Goal: Transaction & Acquisition: Subscribe to service/newsletter

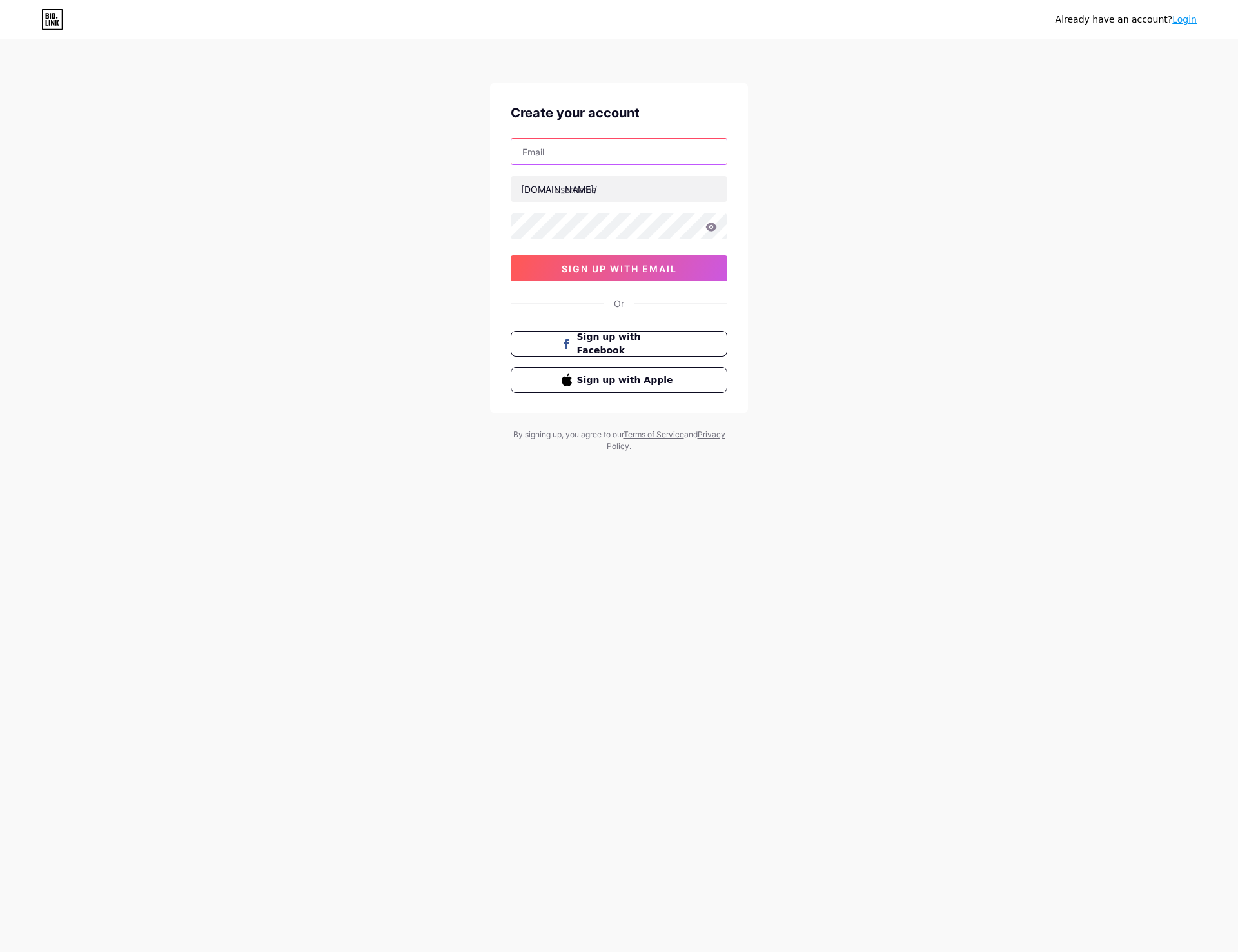
click at [577, 158] on input "text" at bounding box center [619, 151] width 216 height 26
type input "[EMAIL_ADDRESS][DOMAIN_NAME]"
type input "mecha"
click at [440, 285] on div "Already have an account? Login Create your account [EMAIL_ADDRESS][DOMAIN_NAME]…" at bounding box center [619, 246] width 1238 height 493
click at [549, 272] on button "sign up with email" at bounding box center [619, 268] width 216 height 26
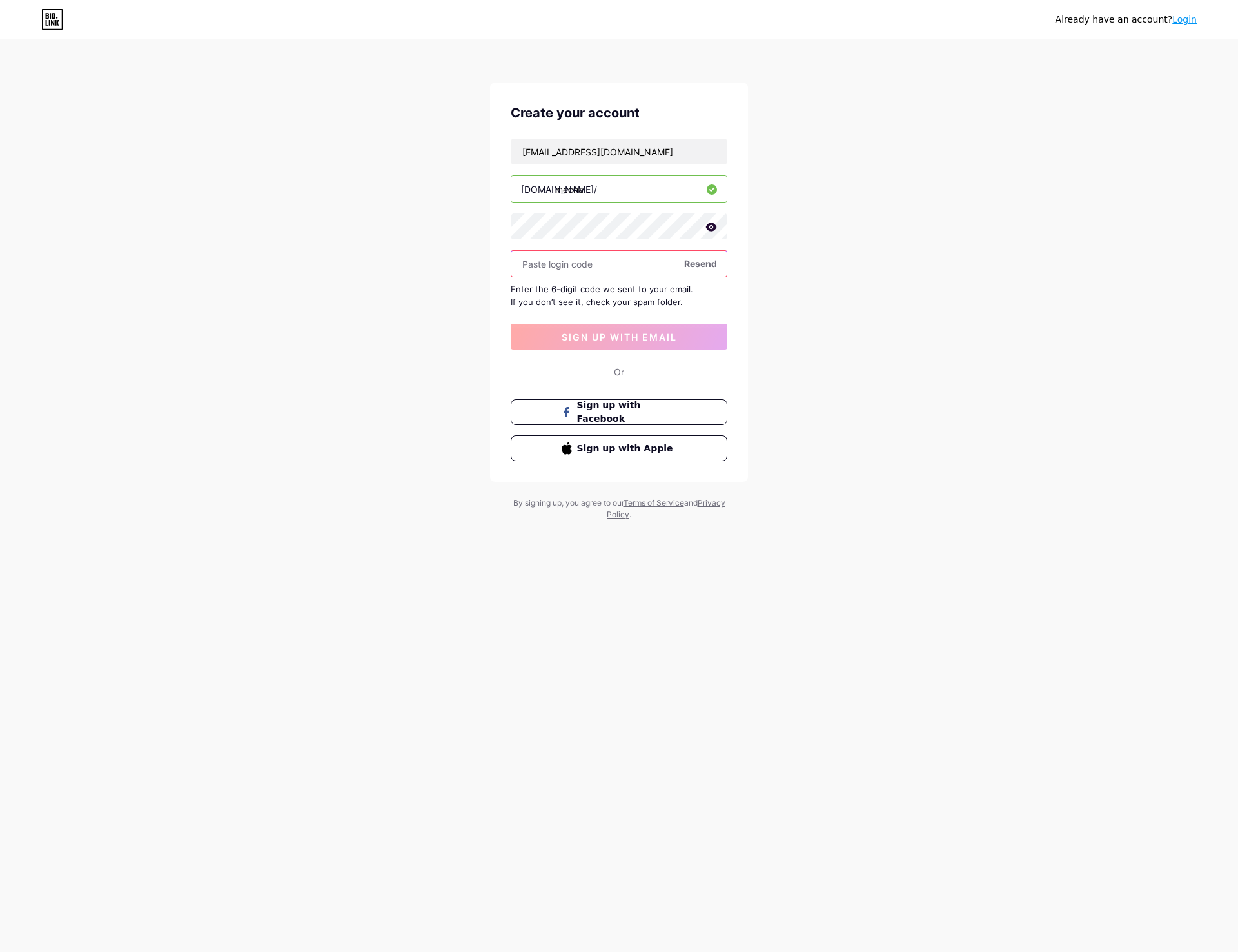
click at [546, 261] on input "text" at bounding box center [619, 263] width 216 height 26
type input "138619"
click at [567, 343] on button "sign up with email" at bounding box center [619, 336] width 216 height 26
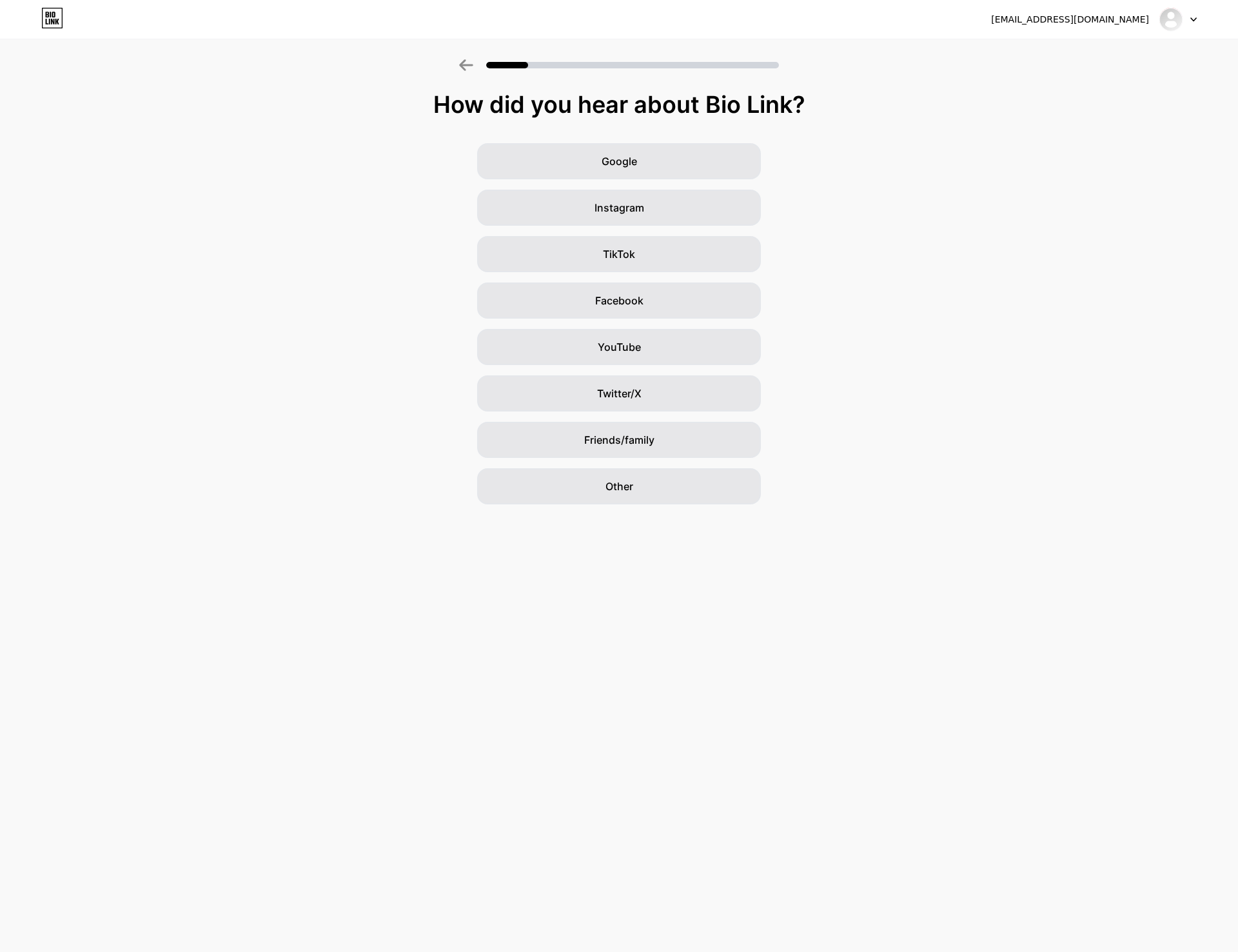
click at [389, 345] on div "Google Instagram TikTok Facebook YouTube Twitter/X Friends/family Other" at bounding box center [619, 324] width 1238 height 362
click at [565, 404] on div "Twitter/X" at bounding box center [619, 393] width 284 height 36
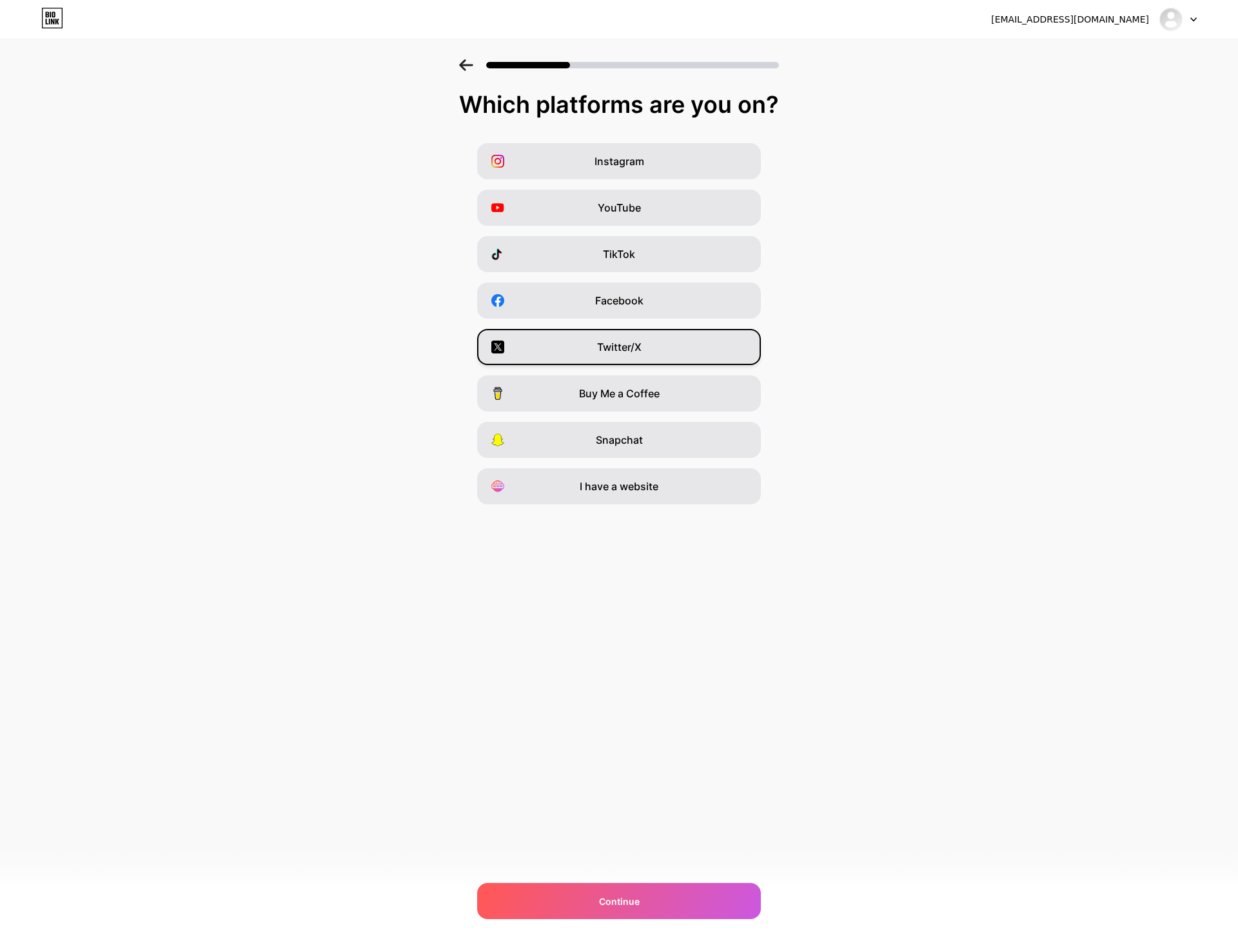
click at [610, 352] on span "Twitter/X" at bounding box center [619, 346] width 44 height 15
click at [576, 894] on div "Continue" at bounding box center [619, 901] width 284 height 36
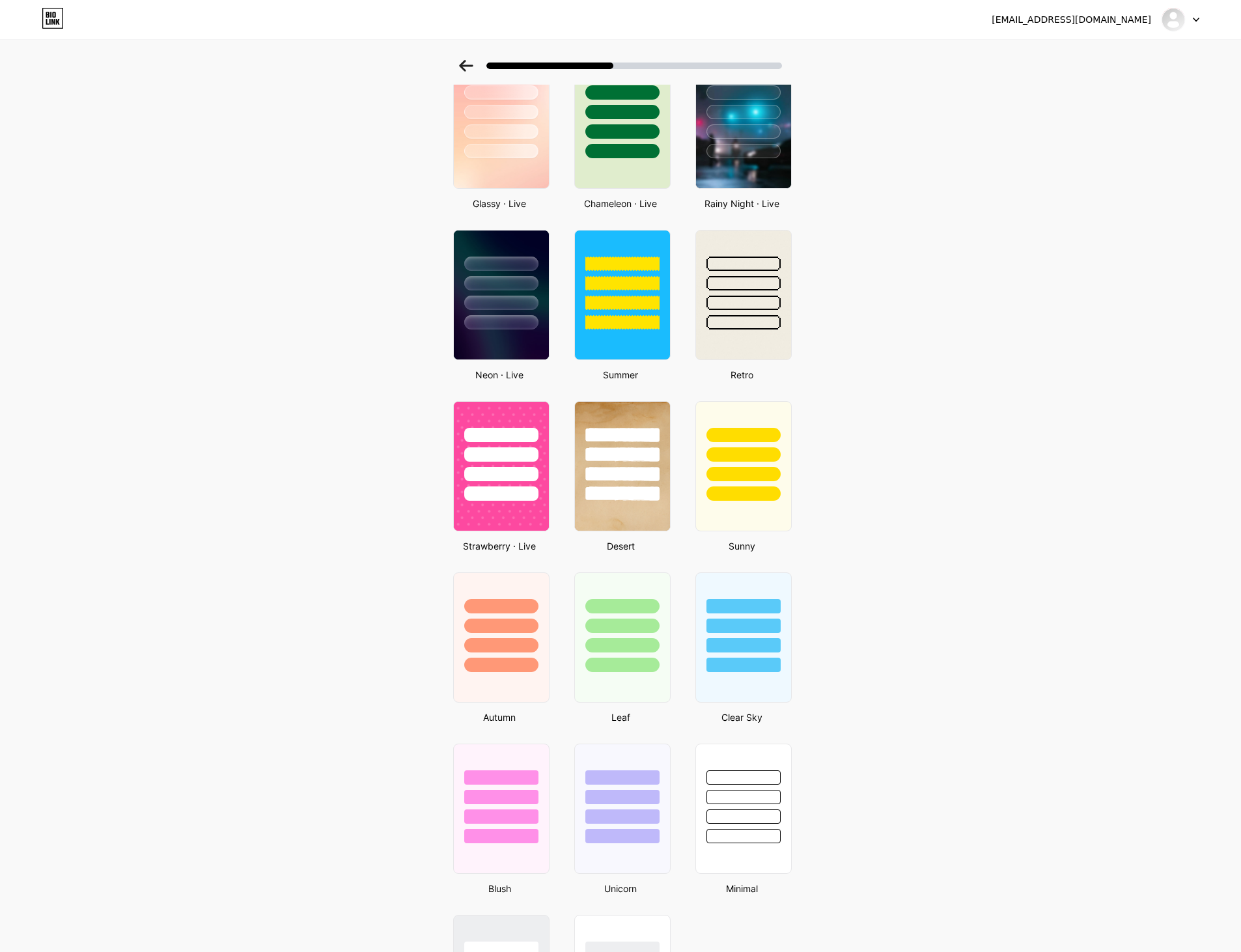
scroll to position [599, 0]
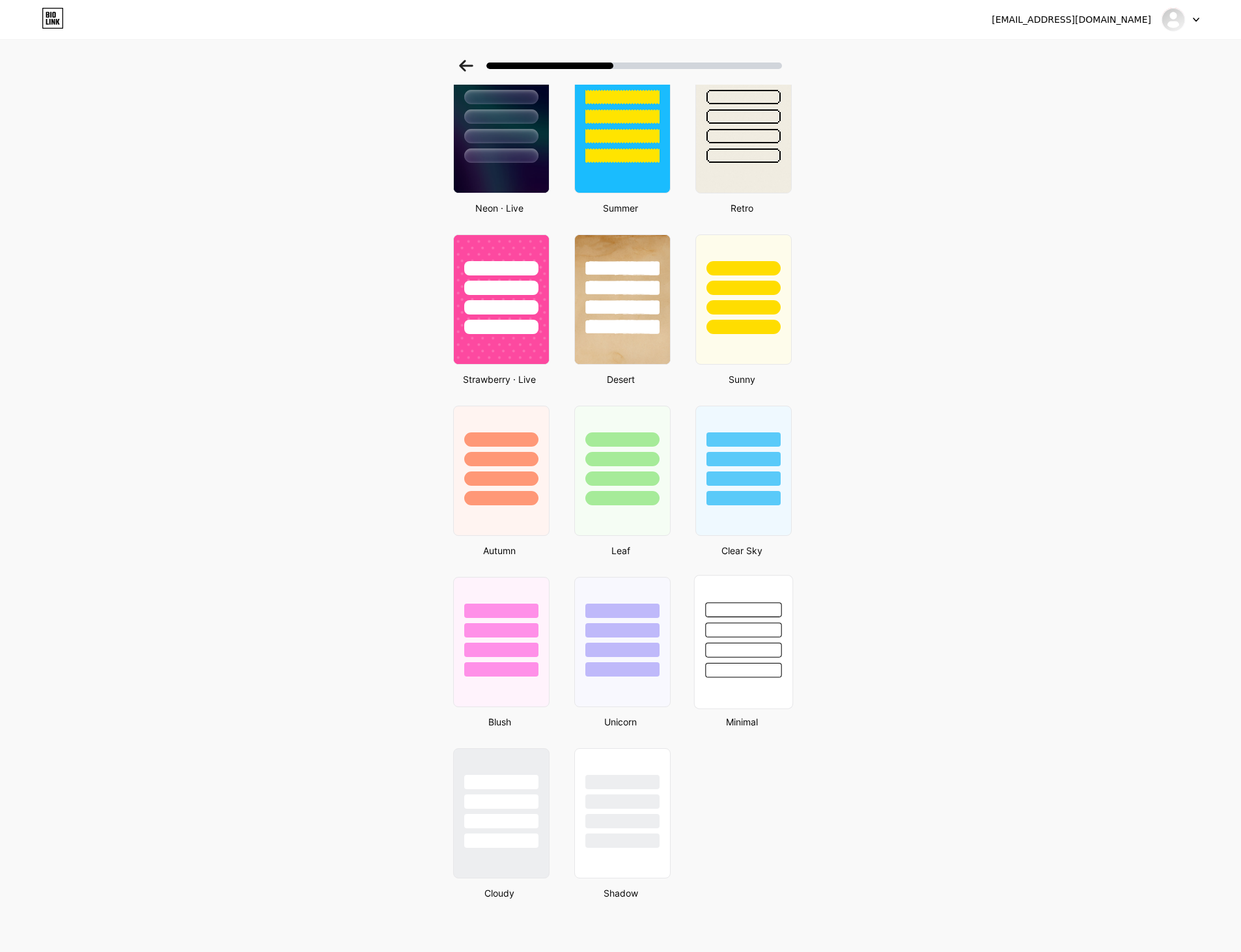
click at [765, 645] on div at bounding box center [744, 650] width 76 height 15
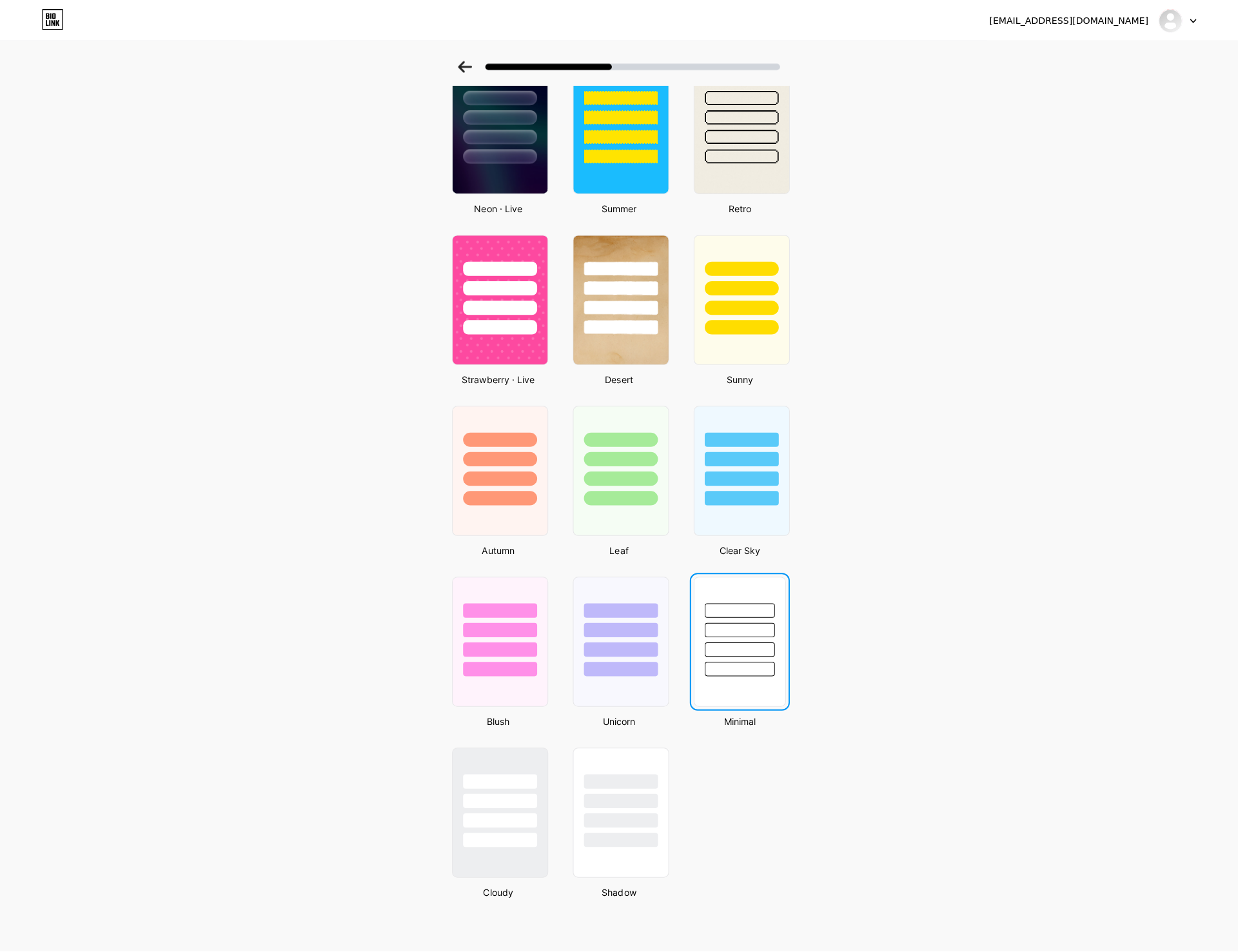
scroll to position [0, 0]
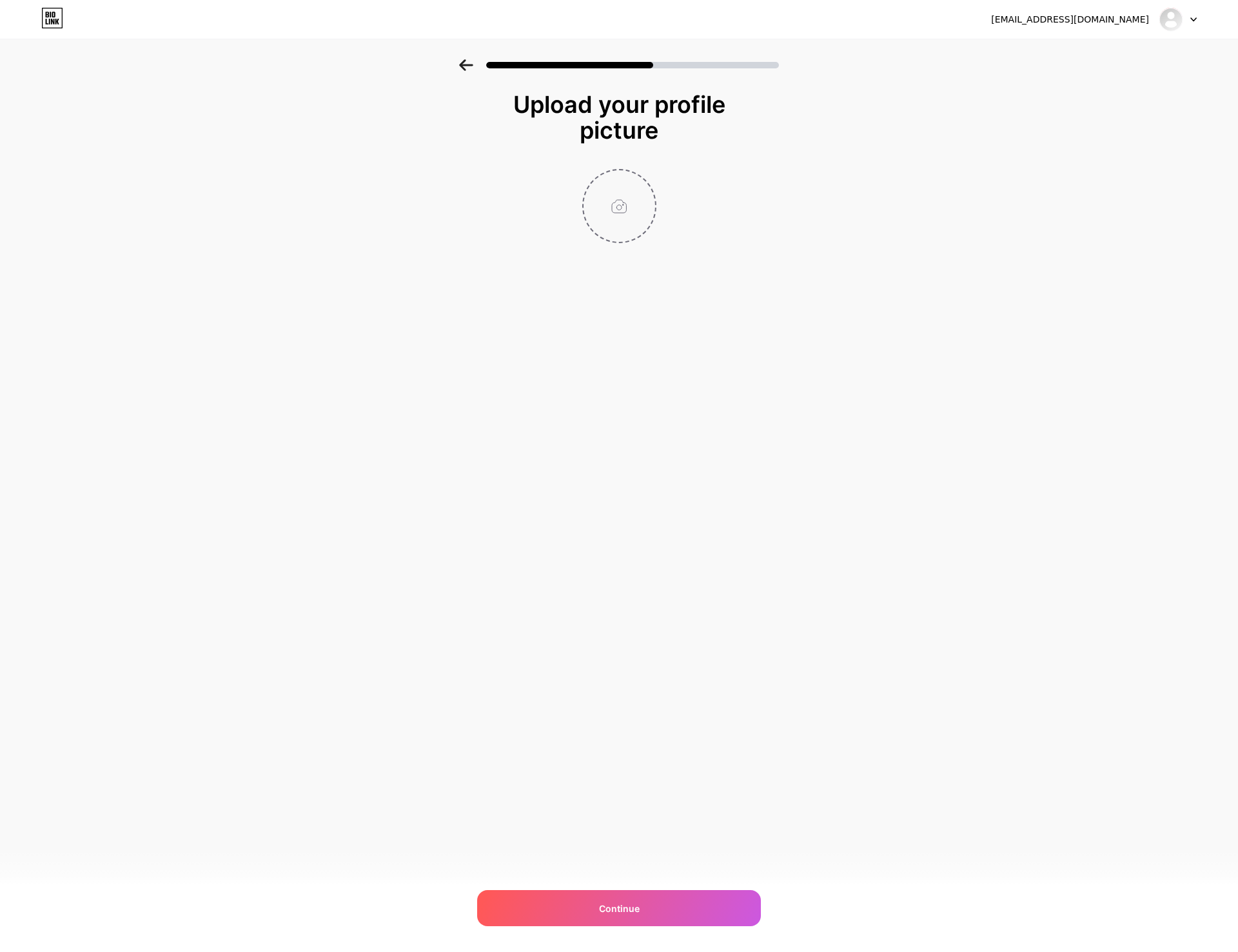
click at [625, 203] on input "file" at bounding box center [619, 206] width 71 height 71
type input "C:\fakepath\cube skull.jpg"
click at [681, 920] on div "Continue" at bounding box center [619, 908] width 284 height 36
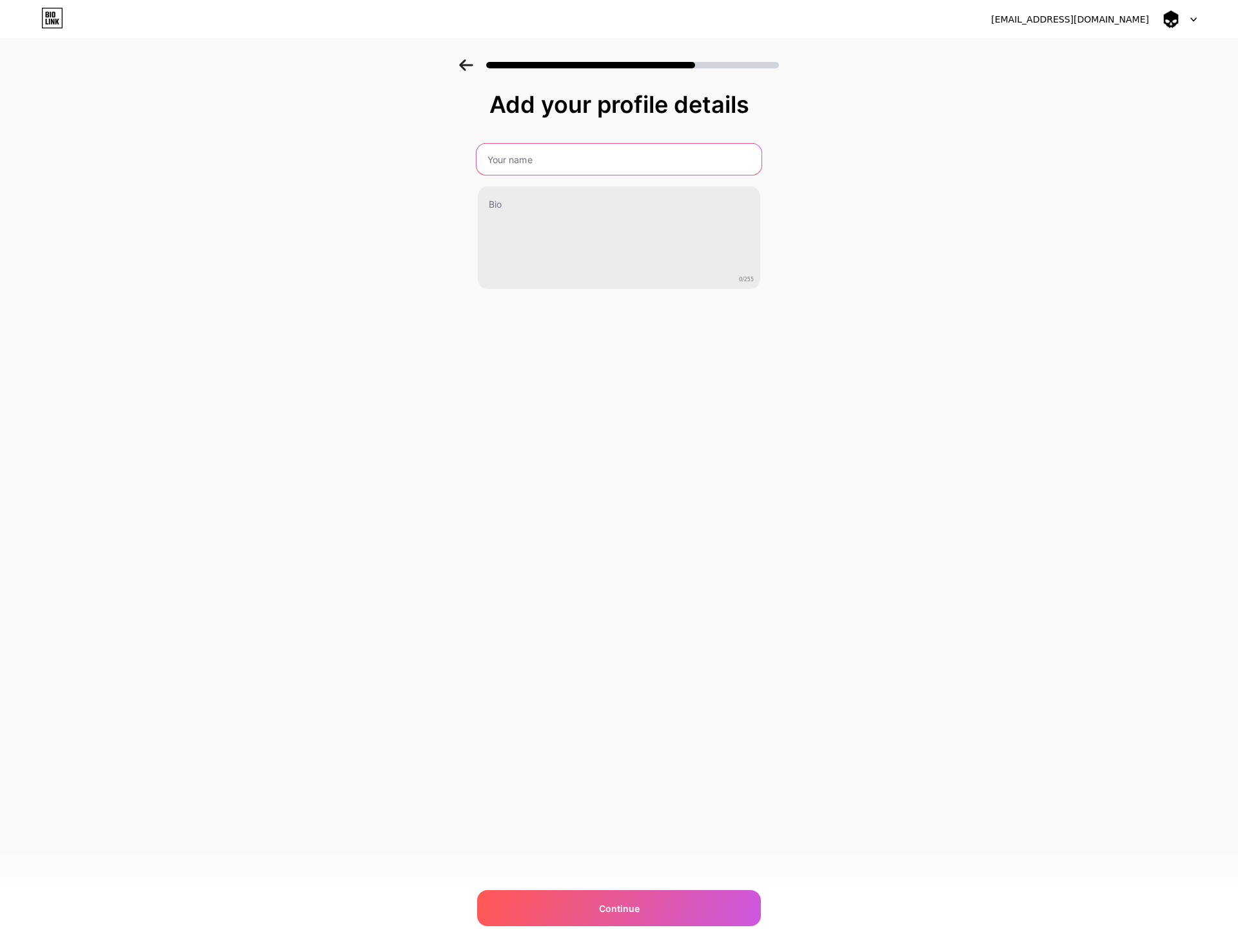
click at [712, 151] on input "text" at bounding box center [619, 159] width 285 height 31
click at [579, 160] on input "text" at bounding box center [619, 159] width 285 height 31
paste input "mecha ✧"
type input "mecha ✧"
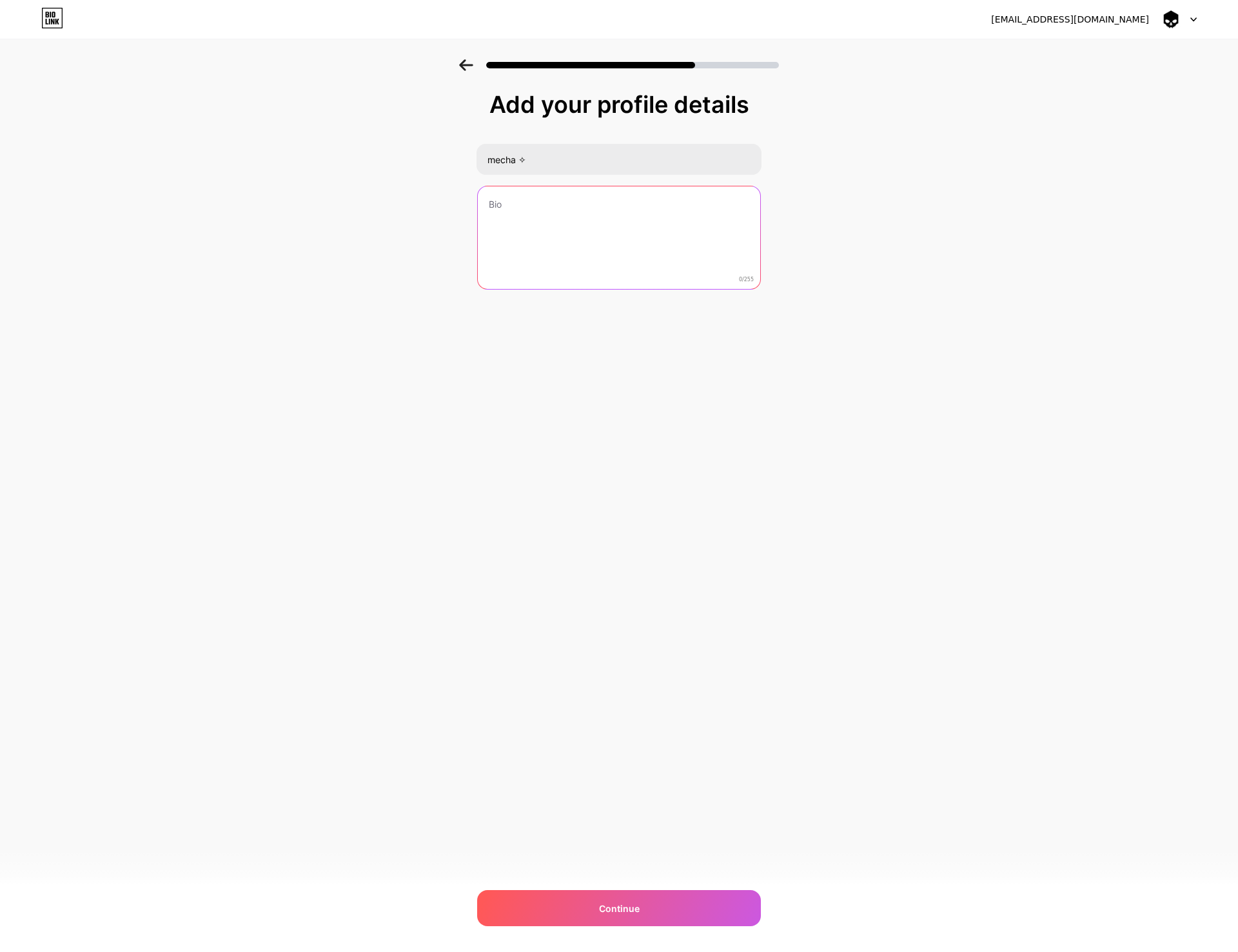
click at [566, 214] on textarea at bounding box center [619, 238] width 282 height 104
click at [606, 216] on textarea at bounding box center [619, 238] width 285 height 105
paste textarea "futures trader ✧ market mechanic ✧ too lazy for social media or selling crap"
type textarea "futures trader ✧ market mechanic ✧ too lazy for social media or selling crap"
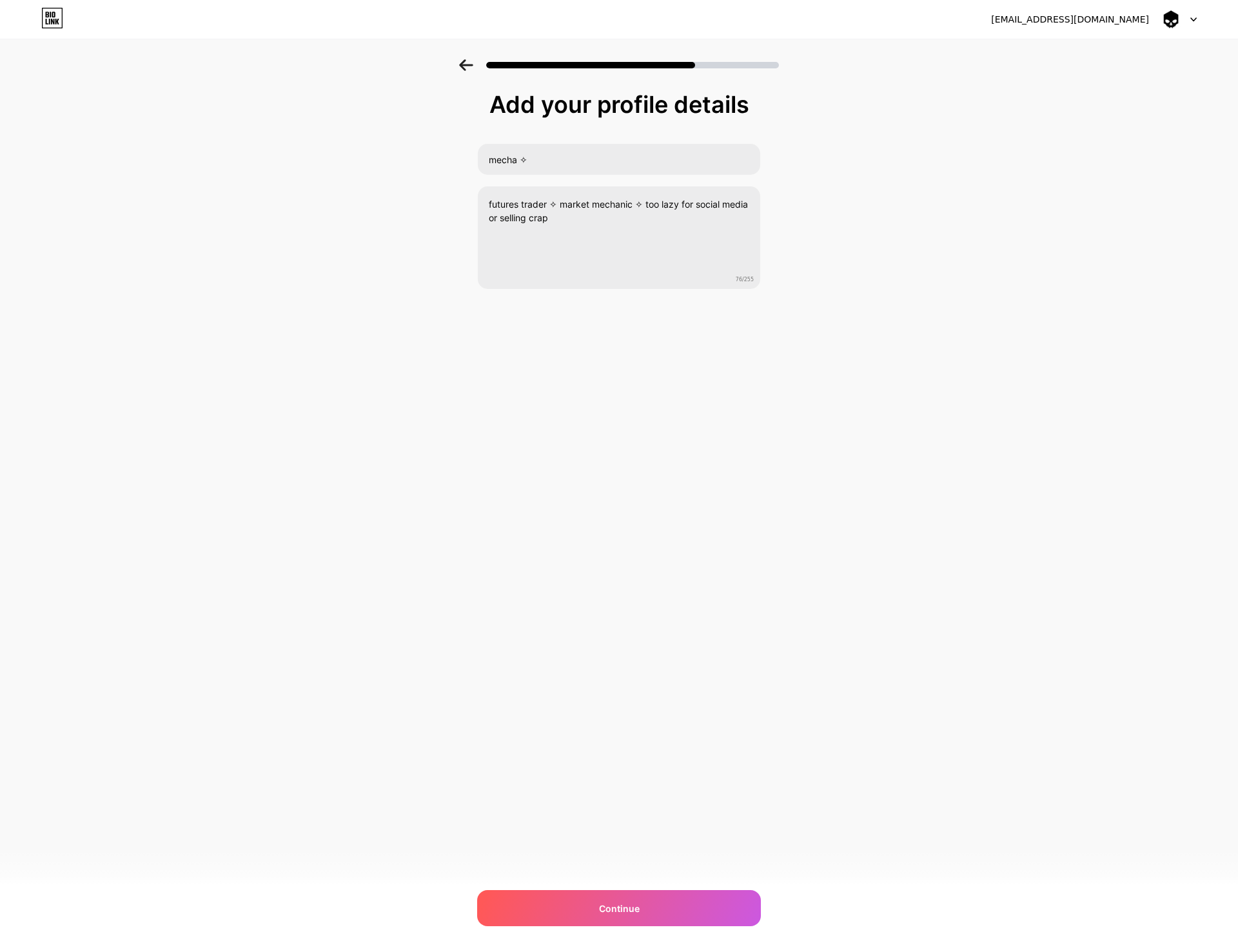
click at [658, 355] on div "[EMAIL_ADDRESS][DOMAIN_NAME] Logout Link Copied Add your profile details mecha …" at bounding box center [619, 476] width 1238 height 952
click at [615, 895] on div "Continue" at bounding box center [619, 908] width 284 height 36
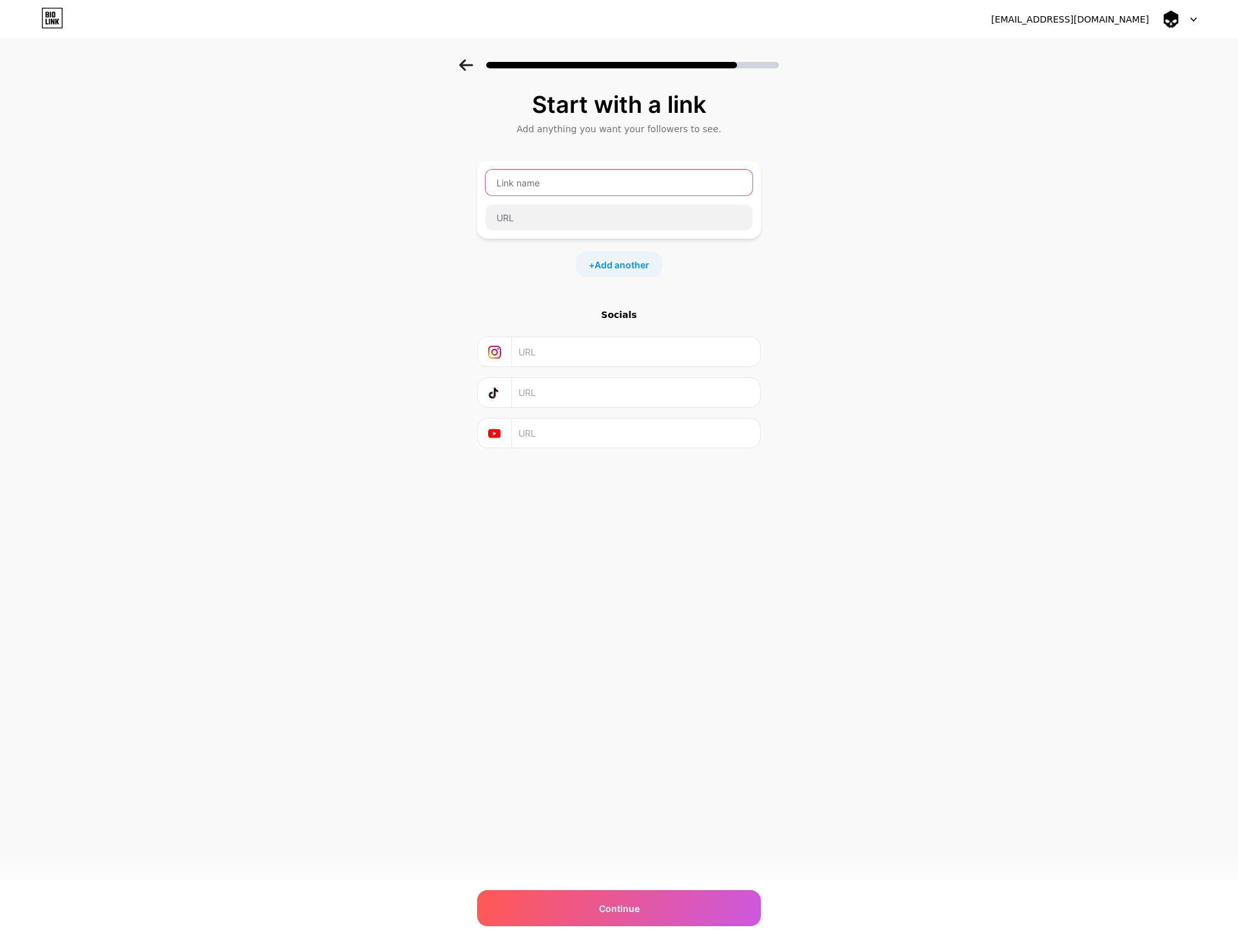
click at [611, 188] on input "text" at bounding box center [619, 182] width 267 height 26
type input "twitter"
type input "[URL][DOMAIN_NAME]"
click at [166, 314] on div "Start with a link Add anything you want your followers to see. twitter [URL][DO…" at bounding box center [619, 286] width 1238 height 453
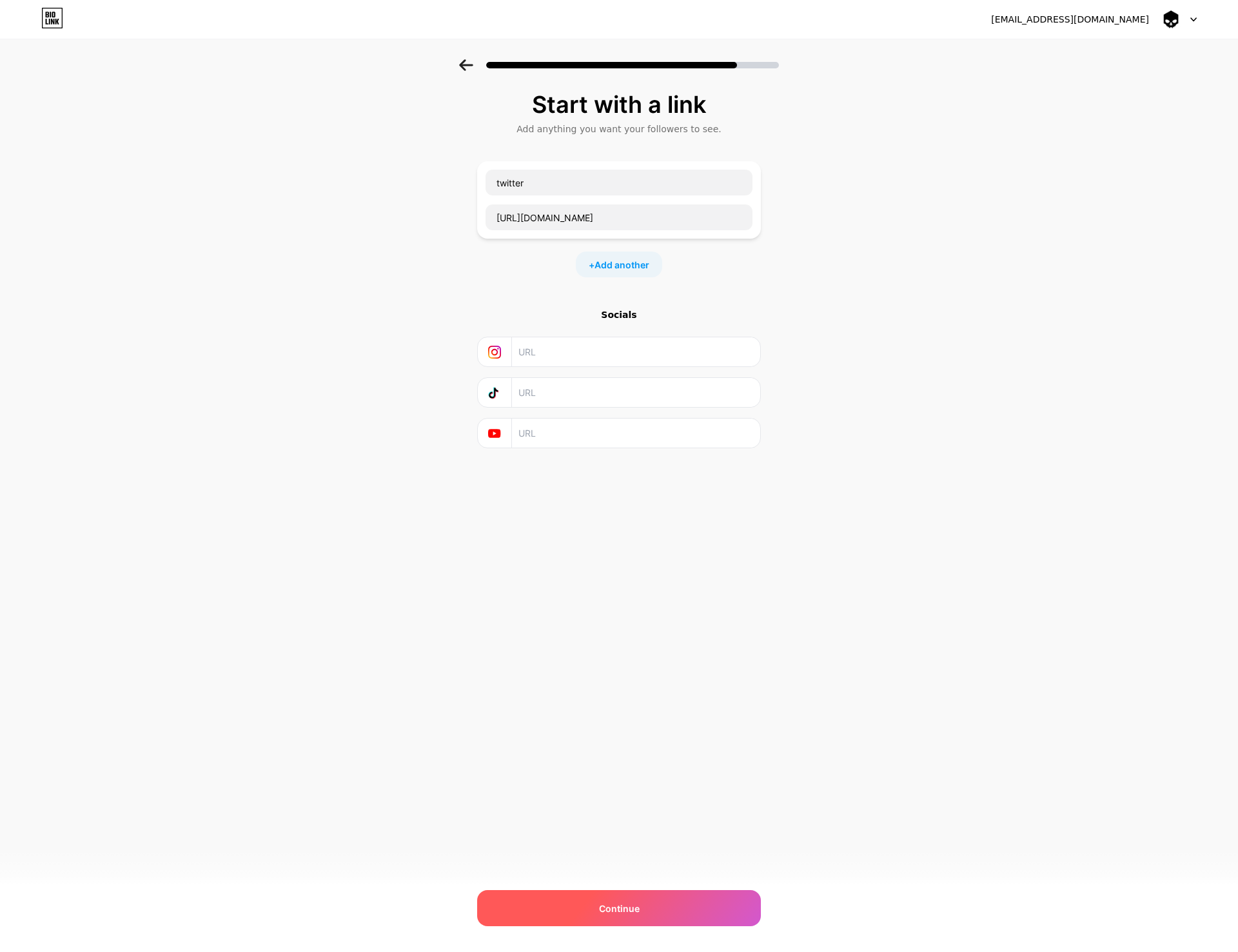
click at [643, 911] on div "Continue" at bounding box center [619, 908] width 284 height 36
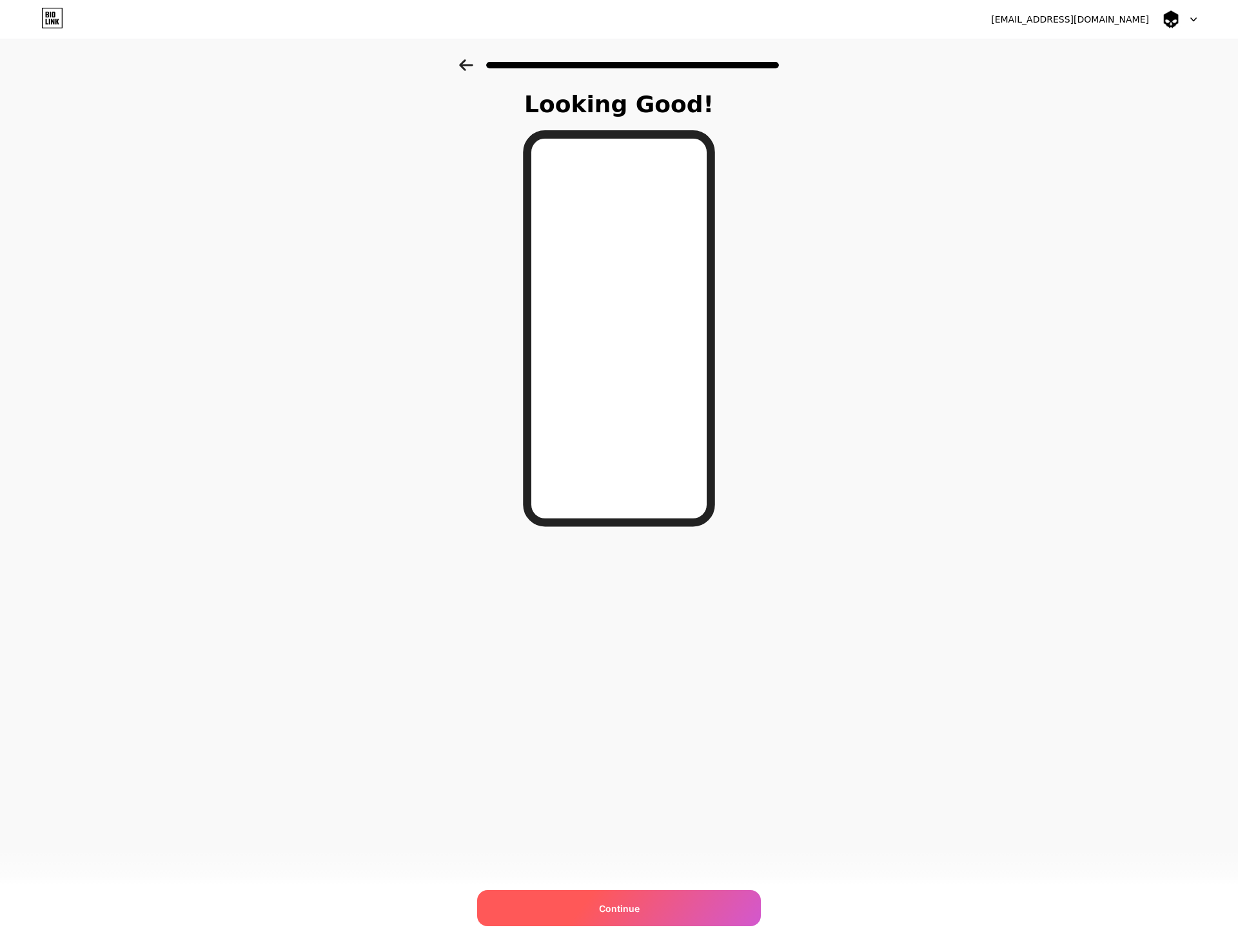
click at [669, 911] on div "Continue" at bounding box center [619, 908] width 284 height 36
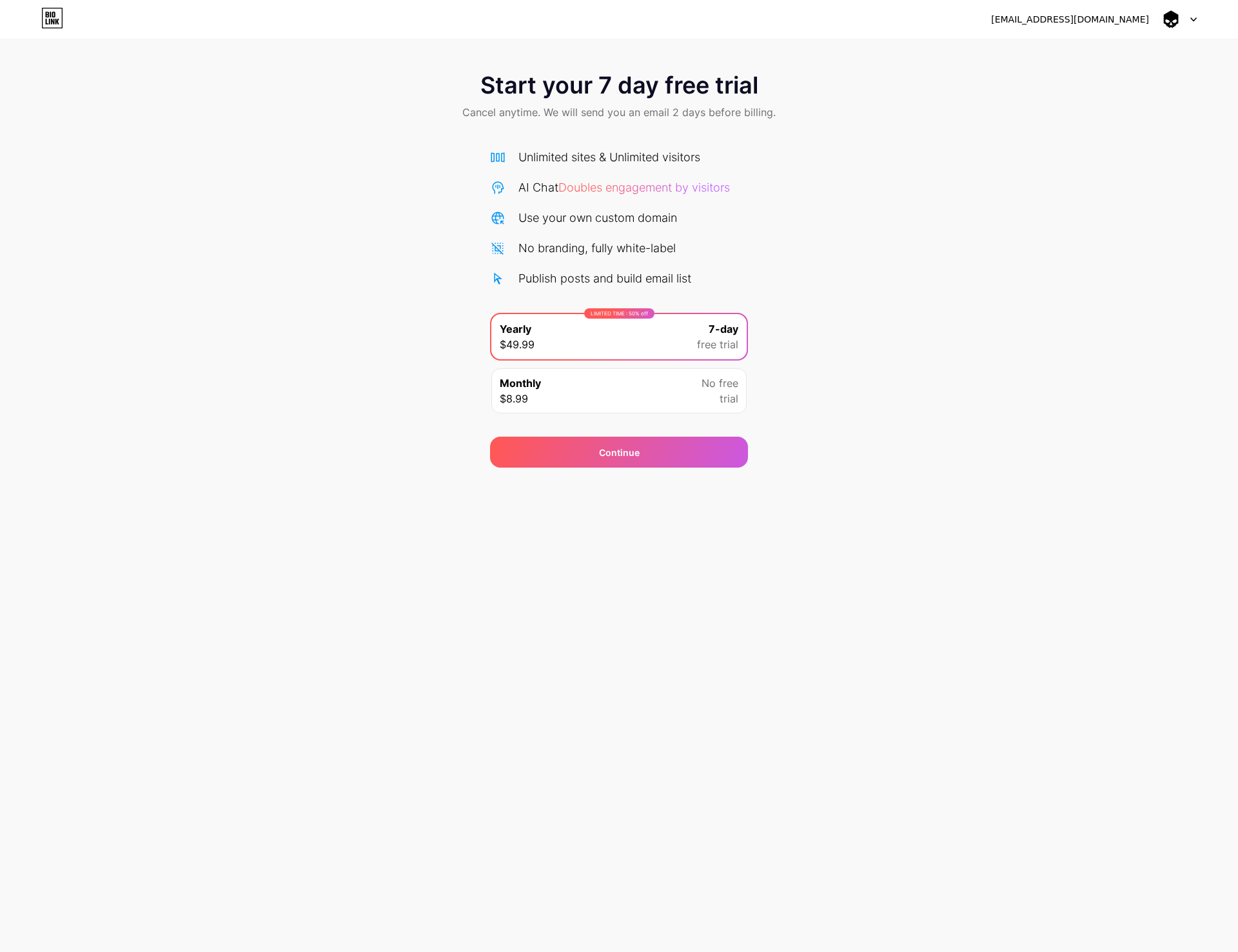
click at [601, 384] on div "Monthly $8.99 No free trial" at bounding box center [619, 390] width 255 height 45
click at [611, 336] on div "LIMITED TIME : 50% off Yearly $49.99 7-day free trial" at bounding box center [619, 336] width 255 height 45
click at [610, 393] on div "Monthly $8.99 No free trial" at bounding box center [619, 390] width 255 height 45
click at [626, 337] on div "LIMITED TIME : 50% off Yearly $49.99 7-day free trial" at bounding box center [619, 336] width 255 height 45
click at [431, 336] on div "Start your 7 day free trial Cancel anytime. We will send you an email 2 days be…" at bounding box center [619, 263] width 1238 height 408
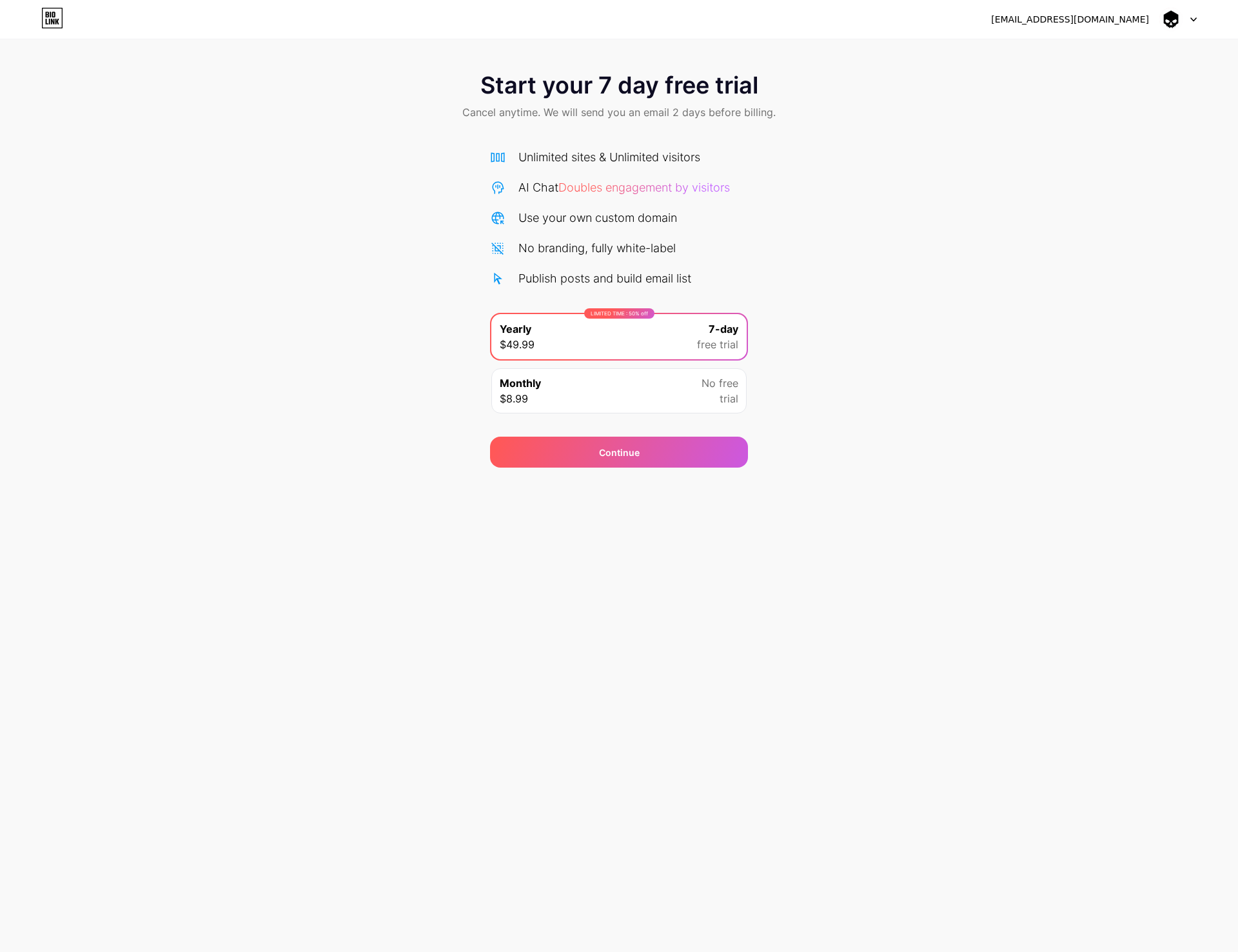
click at [1108, 22] on div "[EMAIL_ADDRESS][DOMAIN_NAME]" at bounding box center [1069, 19] width 158 height 14
click at [1190, 22] on icon at bounding box center [1193, 19] width 6 height 5
click at [1146, 151] on div "Start your 7 day free trial Cancel anytime. We will send you an email 2 days be…" at bounding box center [619, 263] width 1238 height 408
click at [966, 445] on div "Start your 7 day free trial Cancel anytime. We will send you an email 2 days be…" at bounding box center [619, 263] width 1238 height 408
click at [953, 441] on div "Start your 7 day free trial Cancel anytime. We will send you an email 2 days be…" at bounding box center [619, 263] width 1238 height 408
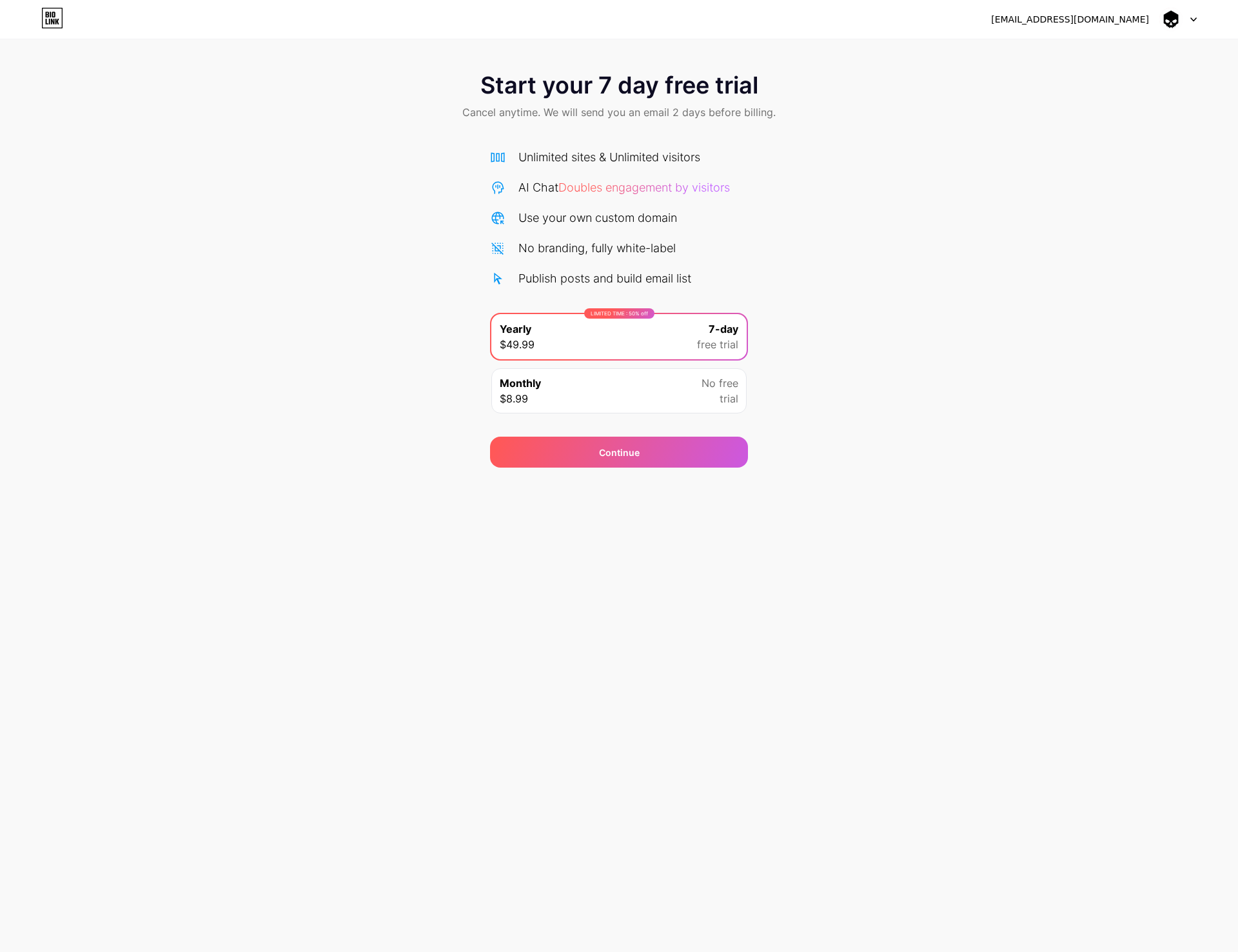
click at [266, 193] on div "Start your 7 day free trial Cancel anytime. We will send you an email 2 days be…" at bounding box center [619, 263] width 1238 height 408
click at [1017, 323] on div "Start your 7 day free trial Cancel anytime. We will send you an email 2 days be…" at bounding box center [619, 263] width 1238 height 408
click at [291, 359] on div "Start your 7 day free trial Cancel anytime. We will send you an email 2 days be…" at bounding box center [619, 263] width 1238 height 408
click at [552, 447] on div "Continue" at bounding box center [619, 452] width 258 height 31
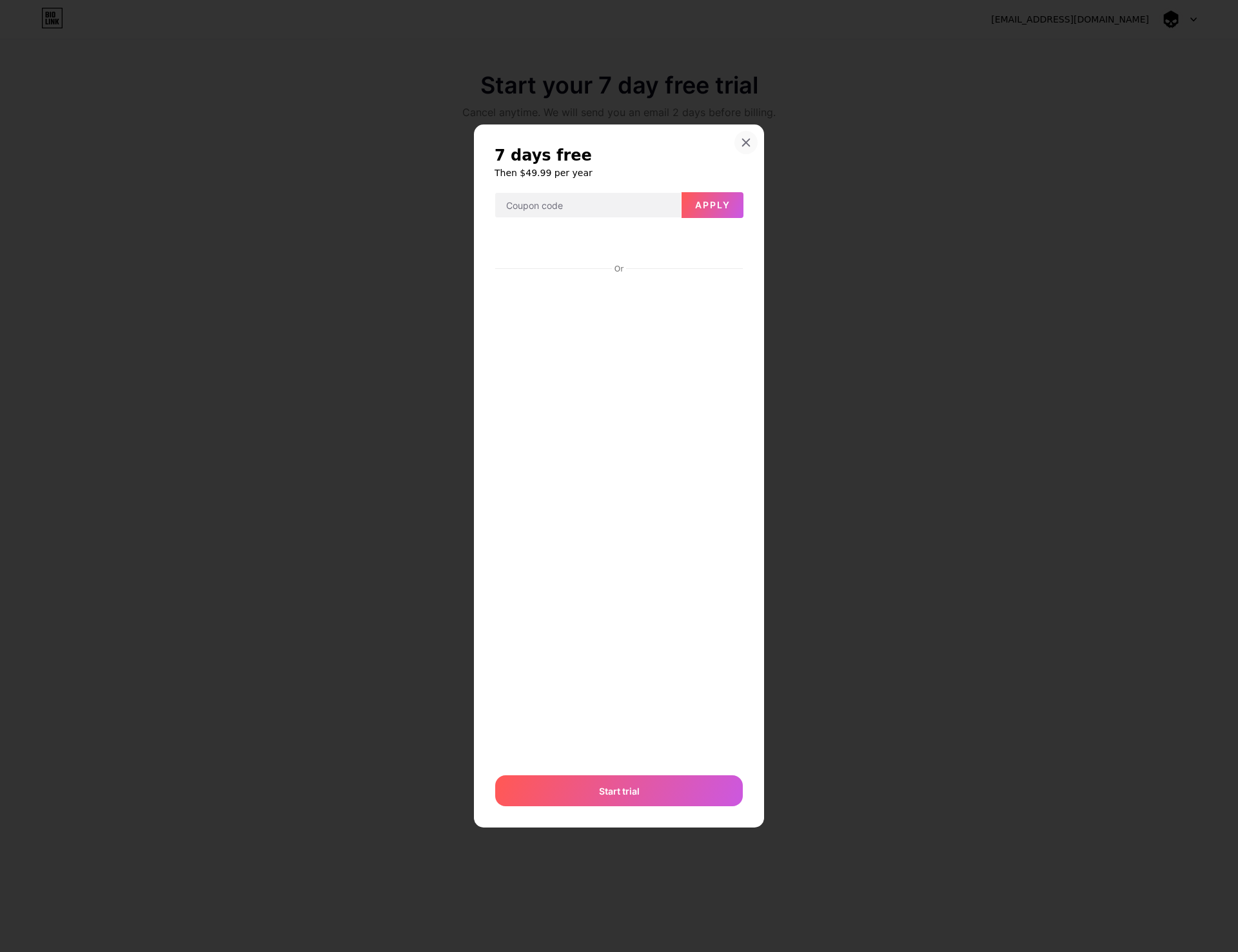
click at [751, 139] on div at bounding box center [747, 142] width 23 height 23
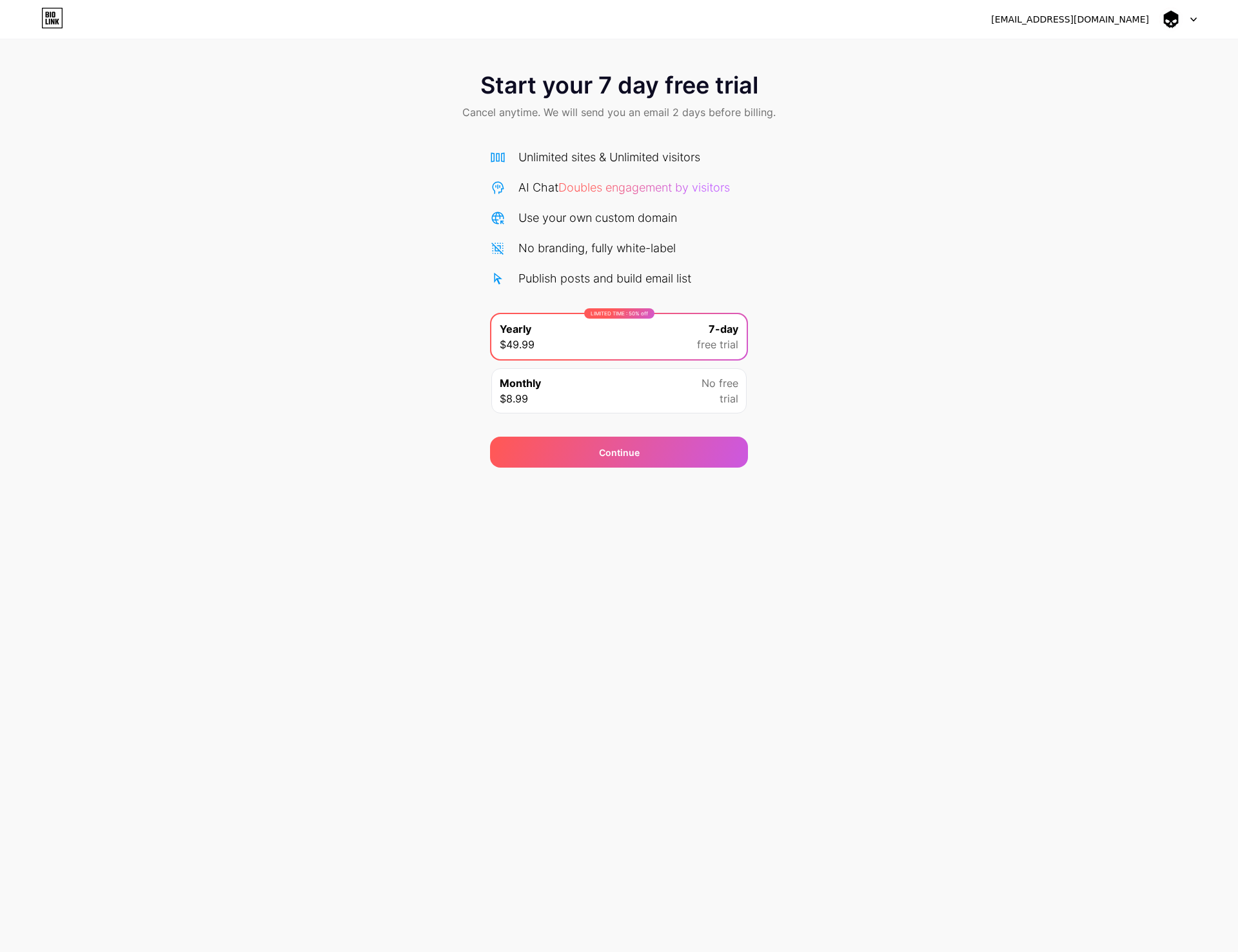
click at [636, 384] on div "Monthly $8.99 No free trial" at bounding box center [619, 390] width 255 height 45
click at [626, 458] on span "Continue" at bounding box center [619, 452] width 41 height 14
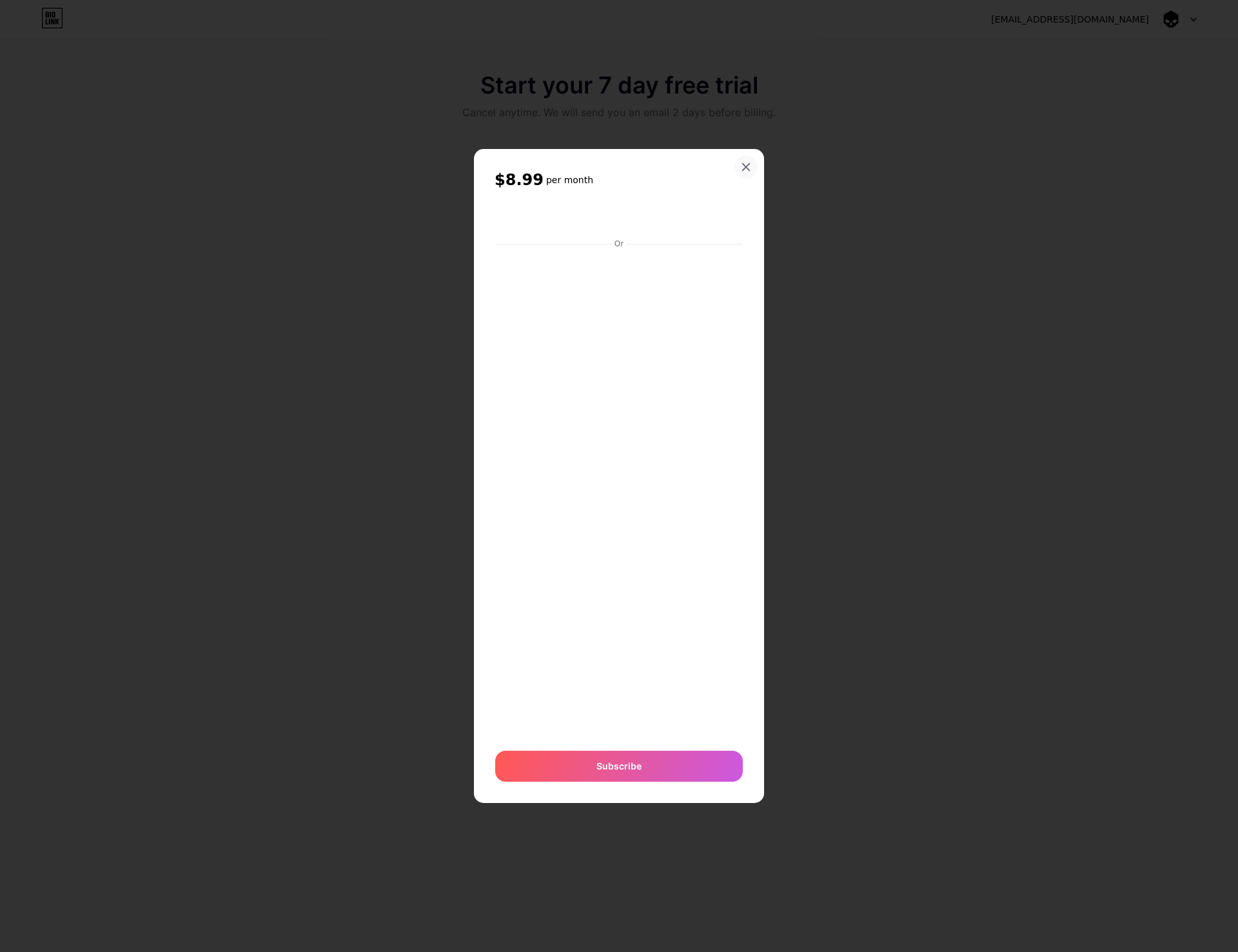
click at [749, 257] on div "$8.99 per month Or Subscribe" at bounding box center [619, 475] width 290 height 654
click at [748, 165] on icon at bounding box center [747, 168] width 7 height 7
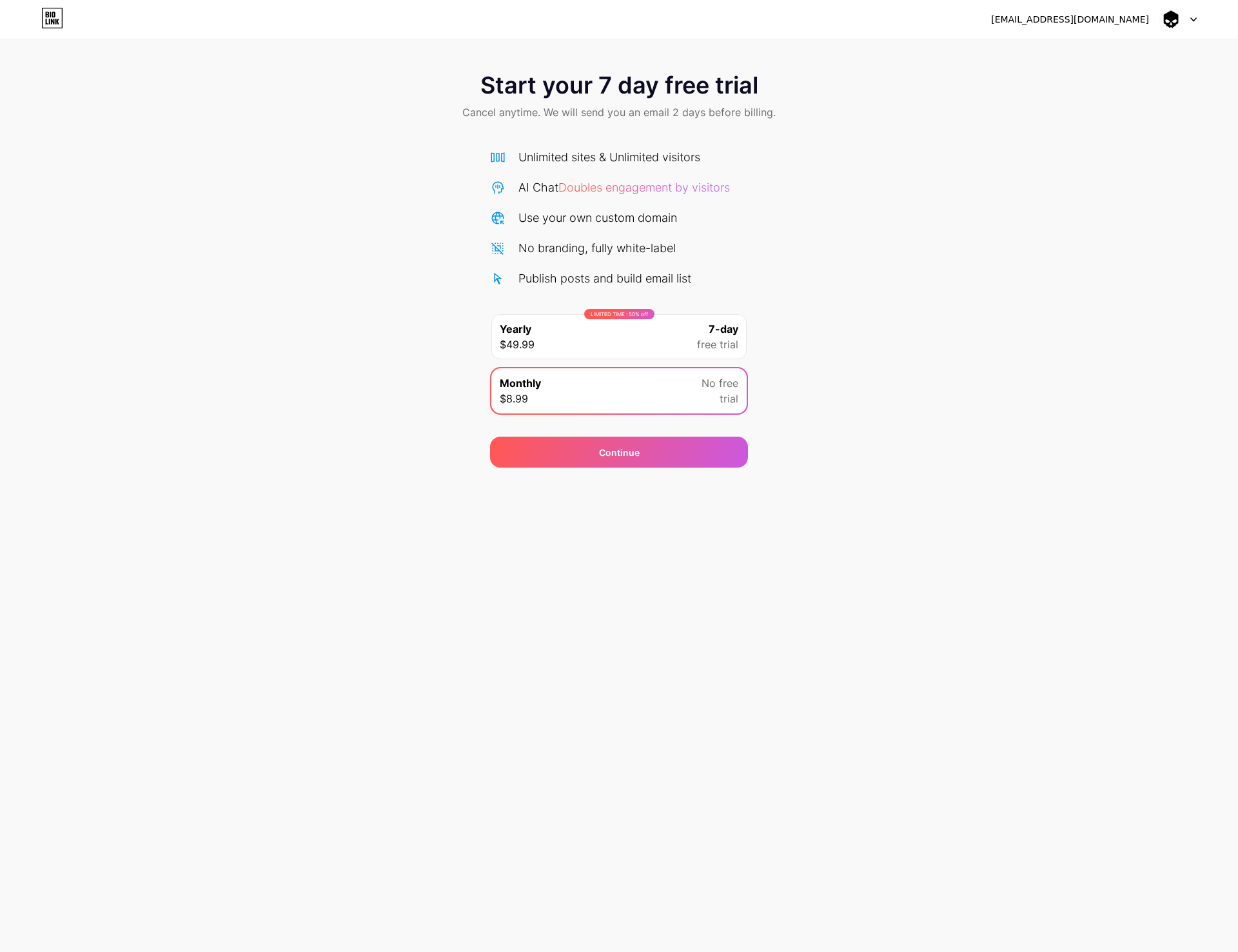
click at [853, 308] on div "Start your 7 day free trial Cancel anytime. We will send you an email 2 days be…" at bounding box center [619, 263] width 1238 height 408
click at [193, 519] on div "[EMAIL_ADDRESS][DOMAIN_NAME] Logout Link Copied Start your 7 day free trial Can…" at bounding box center [619, 476] width 1238 height 952
click at [876, 459] on div "Start your 7 day free trial Cancel anytime. We will send you an email 2 days be…" at bounding box center [619, 263] width 1238 height 408
click at [234, 348] on div "Start your 7 day free trial Cancel anytime. We will send you an email 2 days be…" at bounding box center [619, 263] width 1238 height 408
click at [1115, 17] on div "[EMAIL_ADDRESS][DOMAIN_NAME]" at bounding box center [1069, 19] width 158 height 14
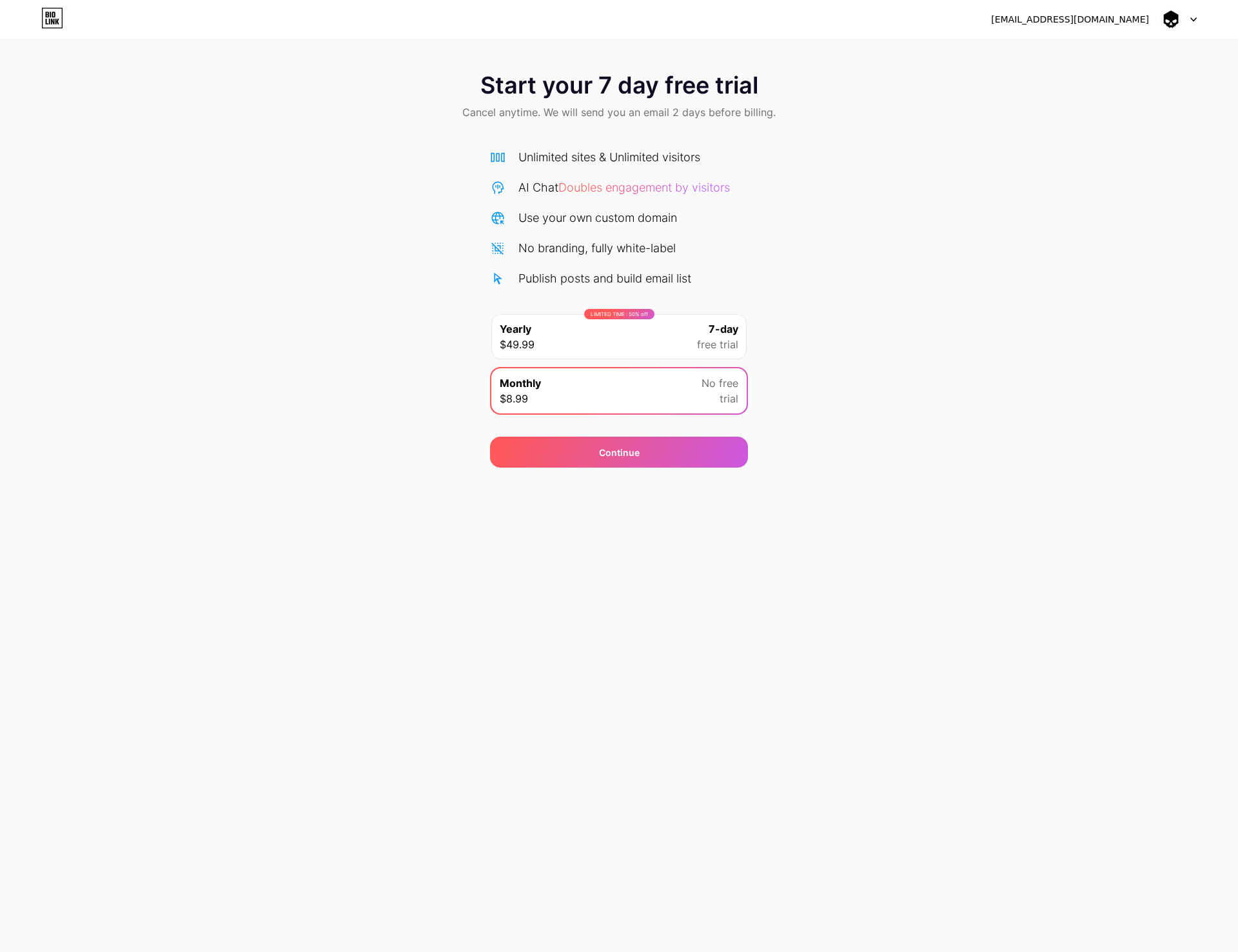
click at [1196, 16] on div at bounding box center [1178, 20] width 37 height 23
click at [975, 382] on div "Start your 7 day free trial Cancel anytime. We will send you an email 2 days be…" at bounding box center [619, 263] width 1238 height 408
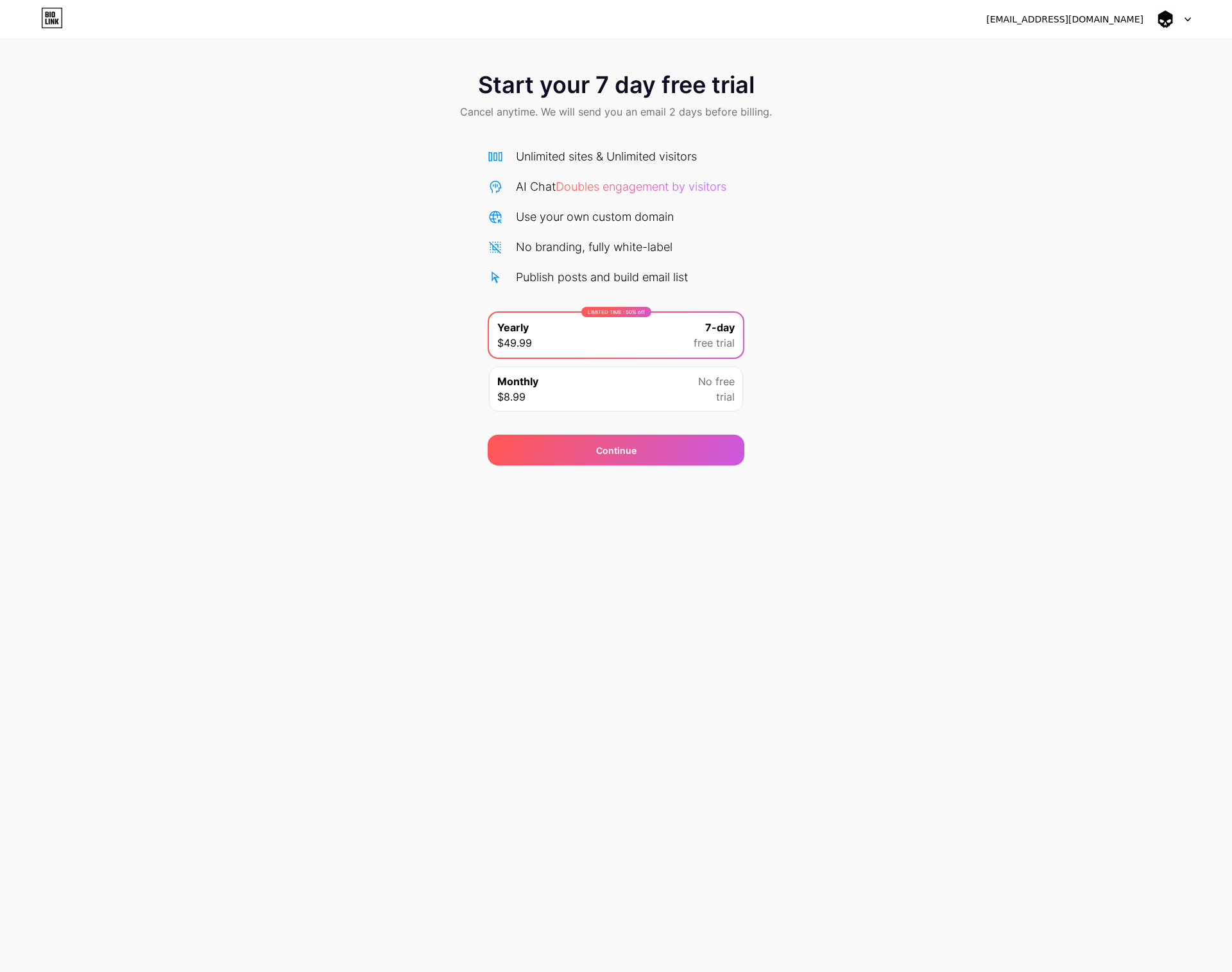
click at [1028, 572] on div "[EMAIL_ADDRESS][DOMAIN_NAME] Logout Link Copied Start your 7 day free trial Can…" at bounding box center [616, 486] width 1232 height 972
